Goal: Task Accomplishment & Management: Manage account settings

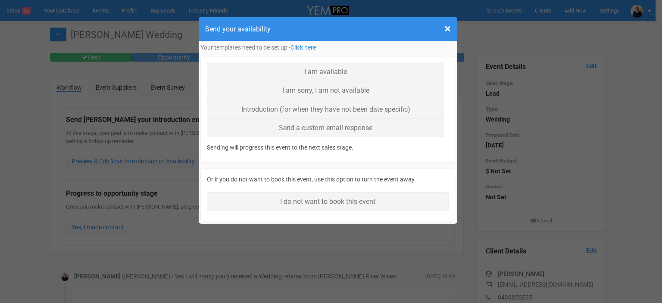
click at [451, 27] on div "× Close Send your availability" at bounding box center [328, 29] width 258 height 24
click at [446, 28] on span "×" at bounding box center [447, 29] width 6 height 14
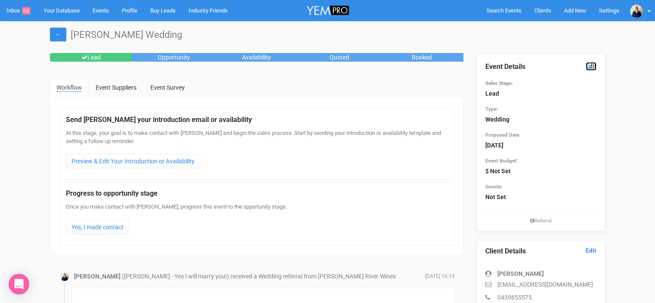
click at [589, 65] on link "Edit" at bounding box center [591, 66] width 11 height 8
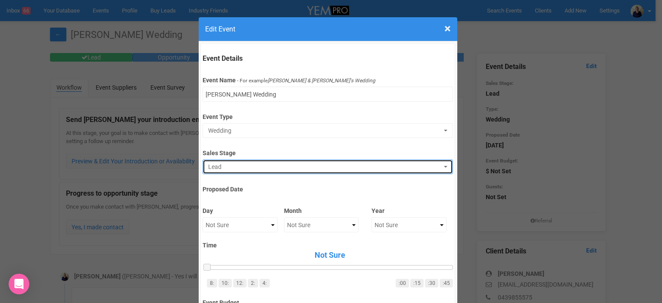
click at [240, 161] on button "Lead" at bounding box center [327, 166] width 250 height 15
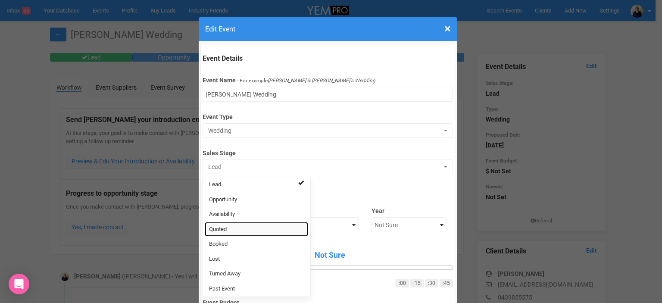
drag, startPoint x: 231, startPoint y: 229, endPoint x: 239, endPoint y: 222, distance: 11.0
click at [230, 229] on link "Quoted" at bounding box center [256, 229] width 103 height 15
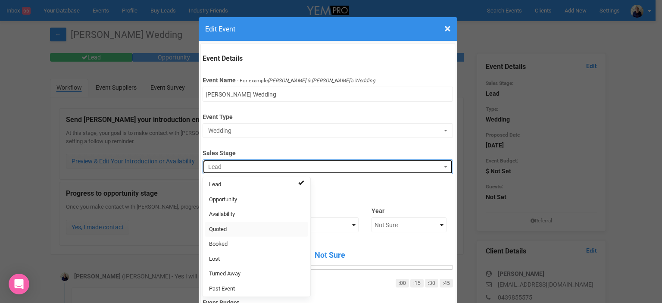
select select "9"
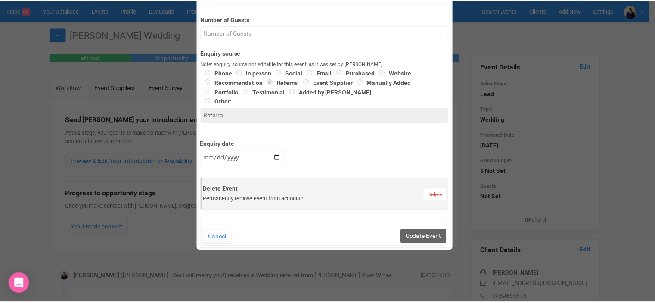
scroll to position [431, 0]
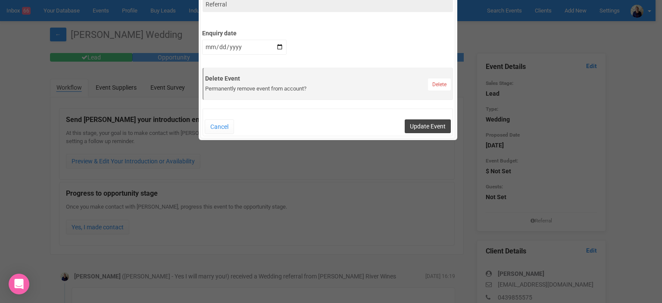
click at [425, 127] on button "Update Event" at bounding box center [427, 126] width 46 height 14
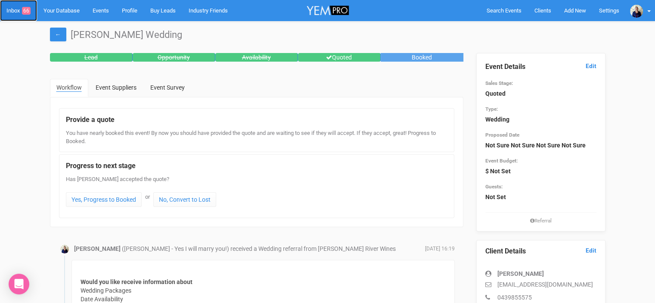
click at [9, 10] on link "Inbox 66" at bounding box center [18, 10] width 37 height 21
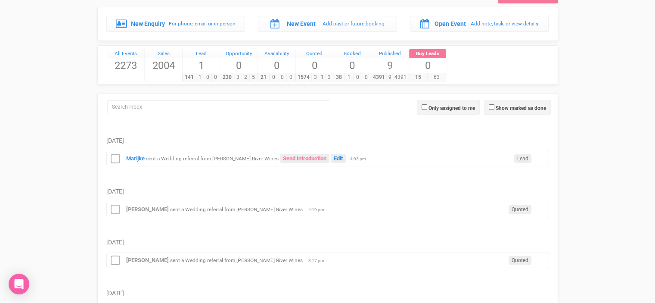
scroll to position [86, 0]
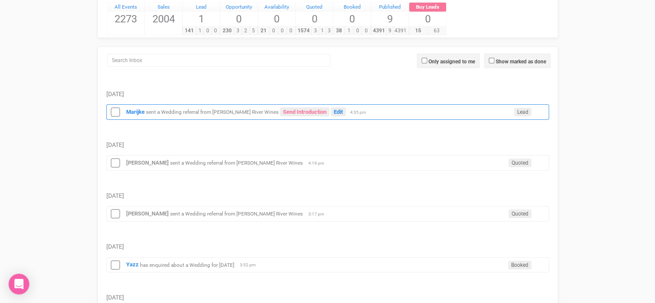
click at [198, 111] on small "sent a Wedding referral from [PERSON_NAME] River Wines" at bounding box center [212, 112] width 133 height 6
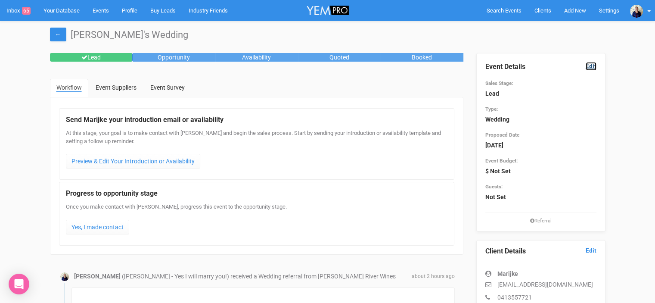
click at [591, 67] on link "Edit" at bounding box center [591, 66] width 11 height 8
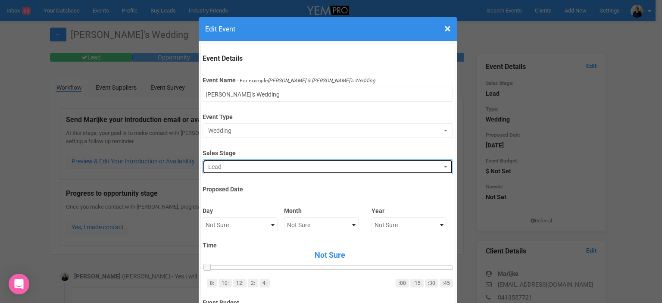
click at [253, 168] on span "Lead" at bounding box center [324, 166] width 233 height 9
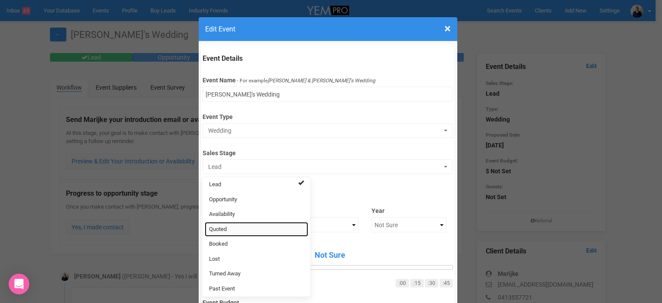
click at [235, 232] on link "Quoted" at bounding box center [256, 229] width 103 height 15
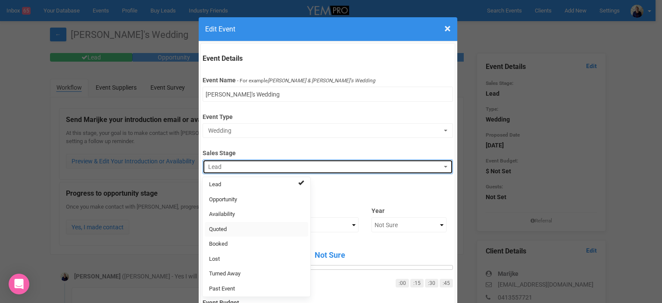
select select "9"
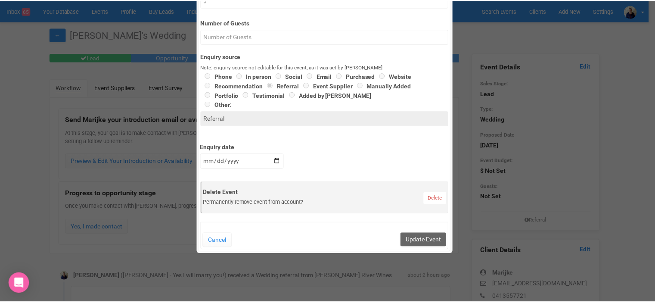
scroll to position [388, 0]
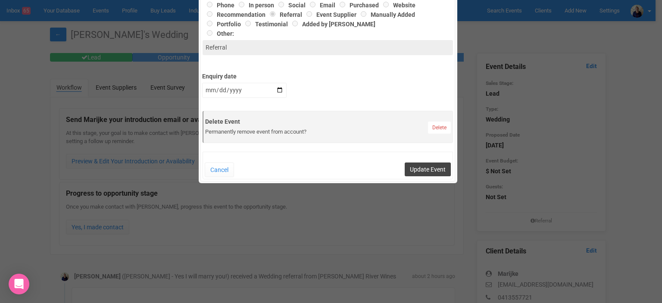
click at [422, 168] on button "Update Event" at bounding box center [427, 169] width 46 height 14
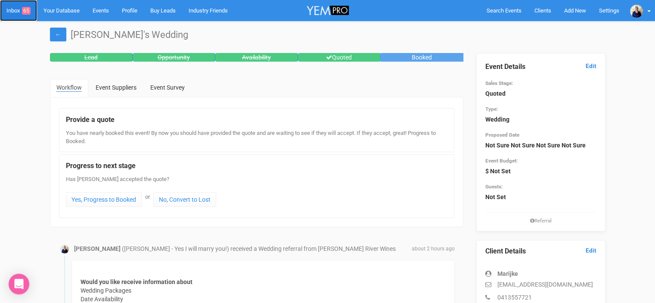
click at [16, 10] on link "Inbox 65" at bounding box center [18, 10] width 37 height 21
